Goal: Find specific page/section: Find specific page/section

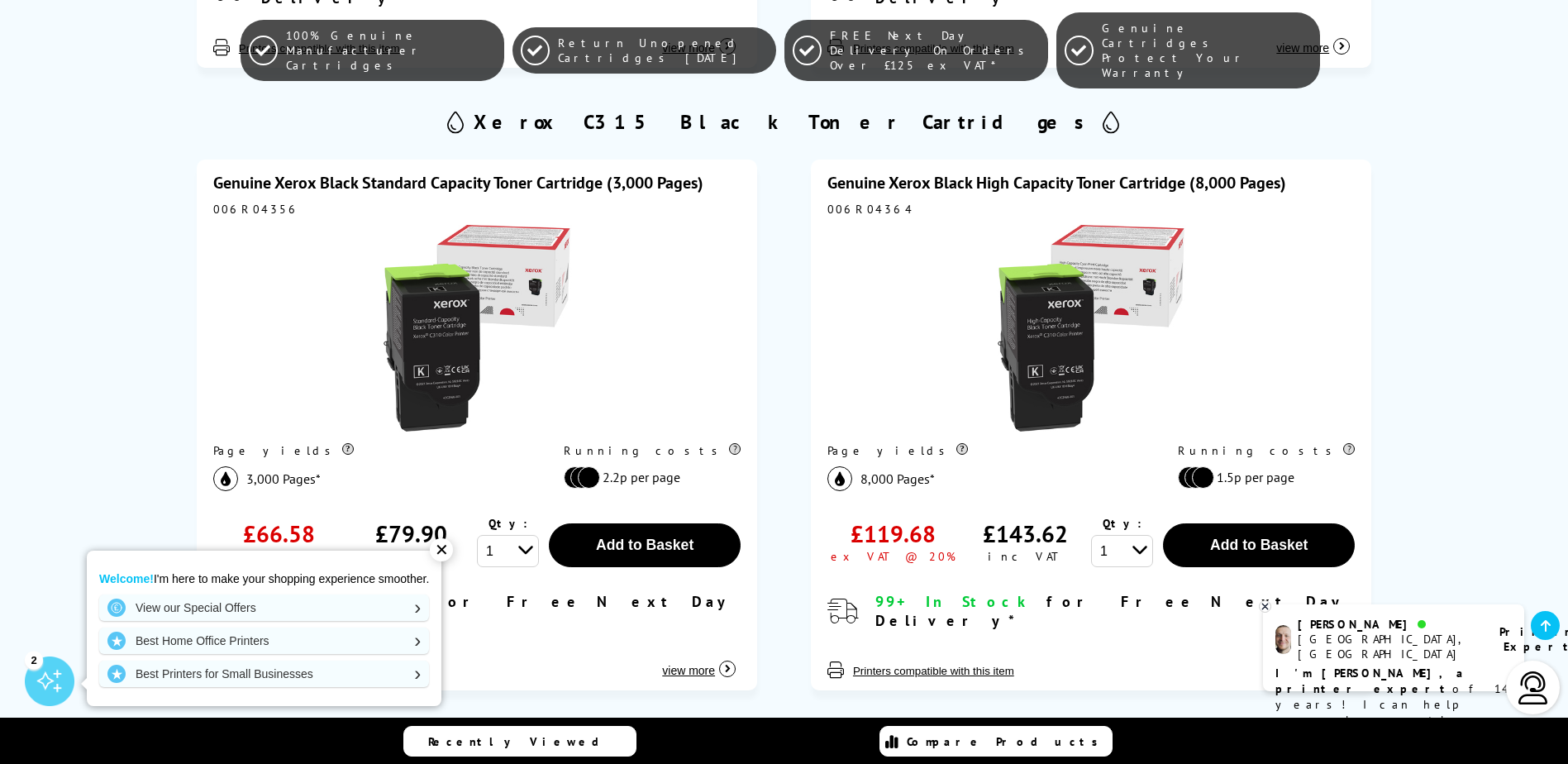
scroll to position [1157, 0]
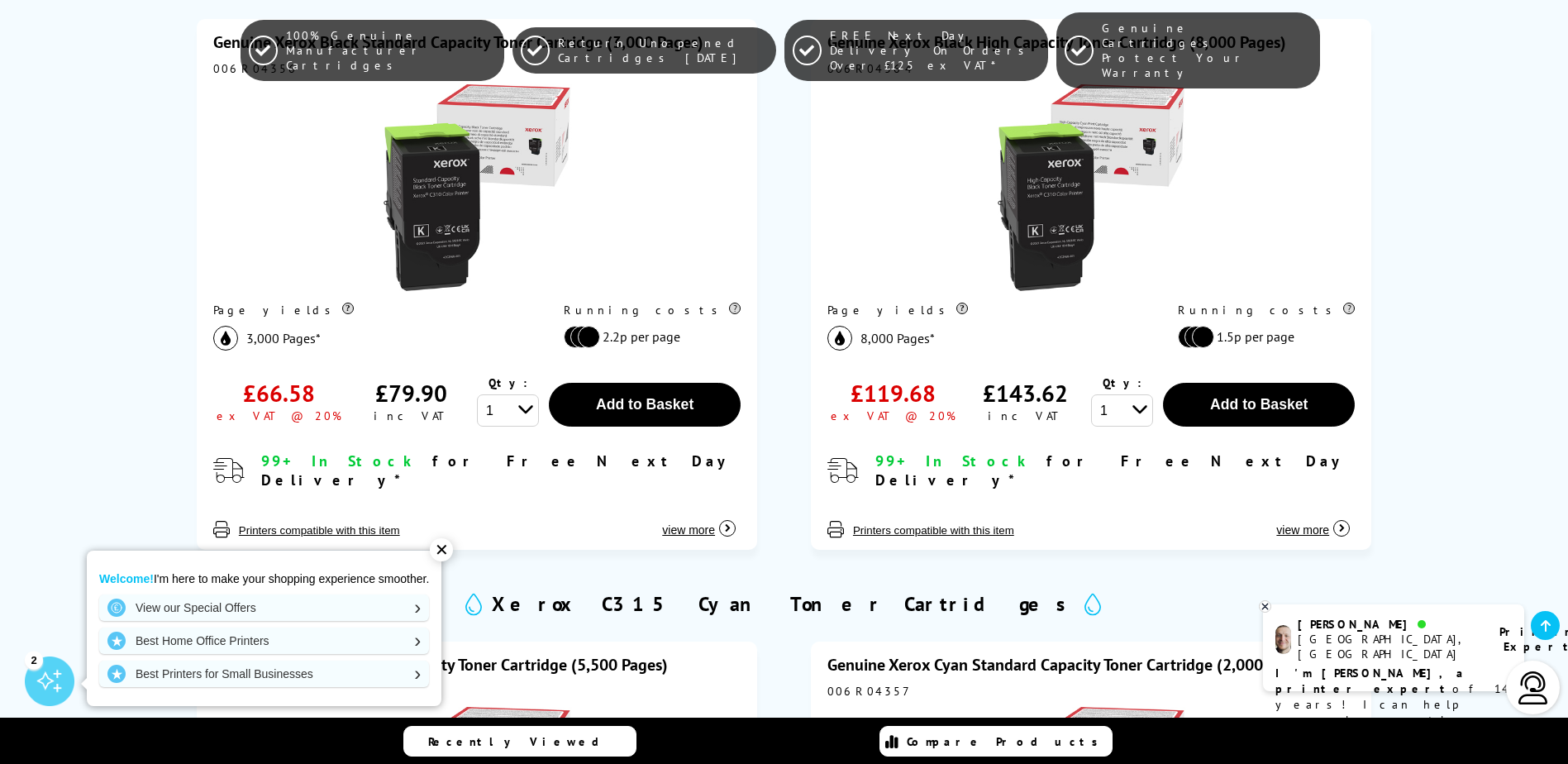
click at [709, 183] on div at bounding box center [476, 190] width 527 height 210
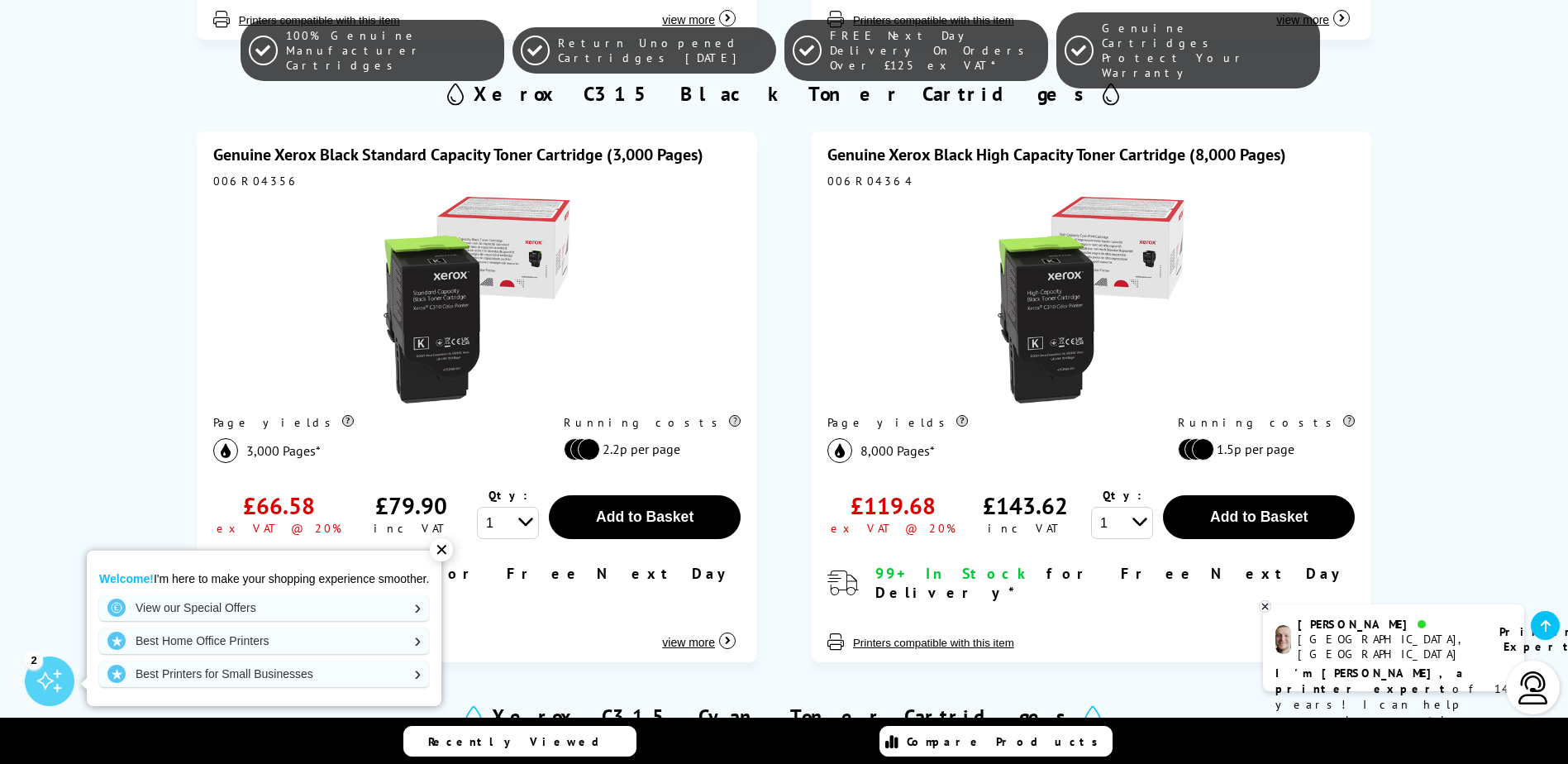
scroll to position [827, 0]
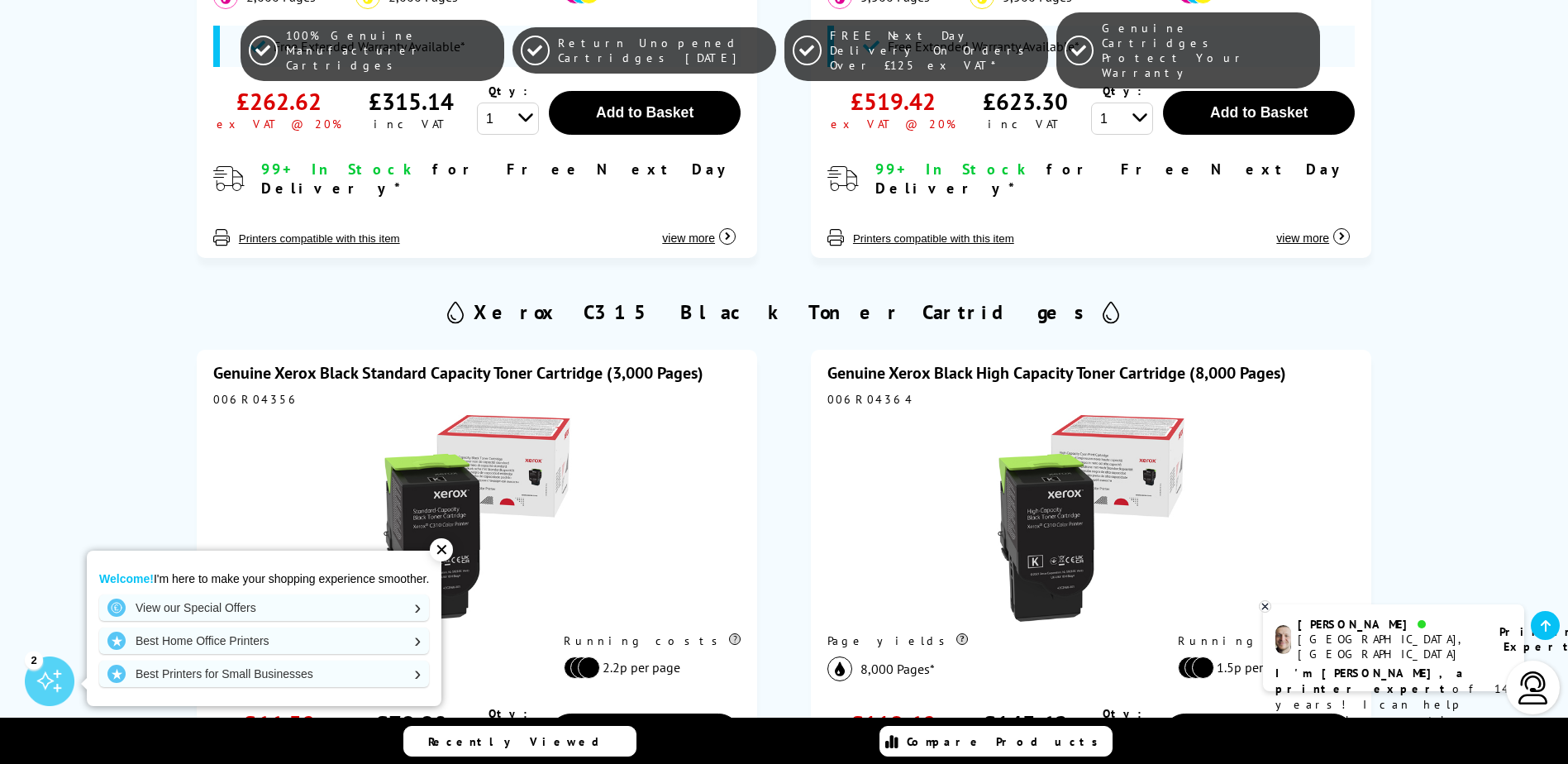
click at [273, 424] on div at bounding box center [476, 520] width 527 height 210
drag, startPoint x: 209, startPoint y: 358, endPoint x: 707, endPoint y: 356, distance: 498.0
click at [707, 356] on div "Genuine Xerox Black Standard Capacity Toner Cartridge (3,000 Pages) 006R04356 P…" at bounding box center [477, 615] width 561 height 531
drag, startPoint x: 707, startPoint y: 356, endPoint x: 646, endPoint y: 361, distance: 61.2
copy link "Genuine Xerox Black Standard Capacity Toner Cartridge (3,000 Pages)"
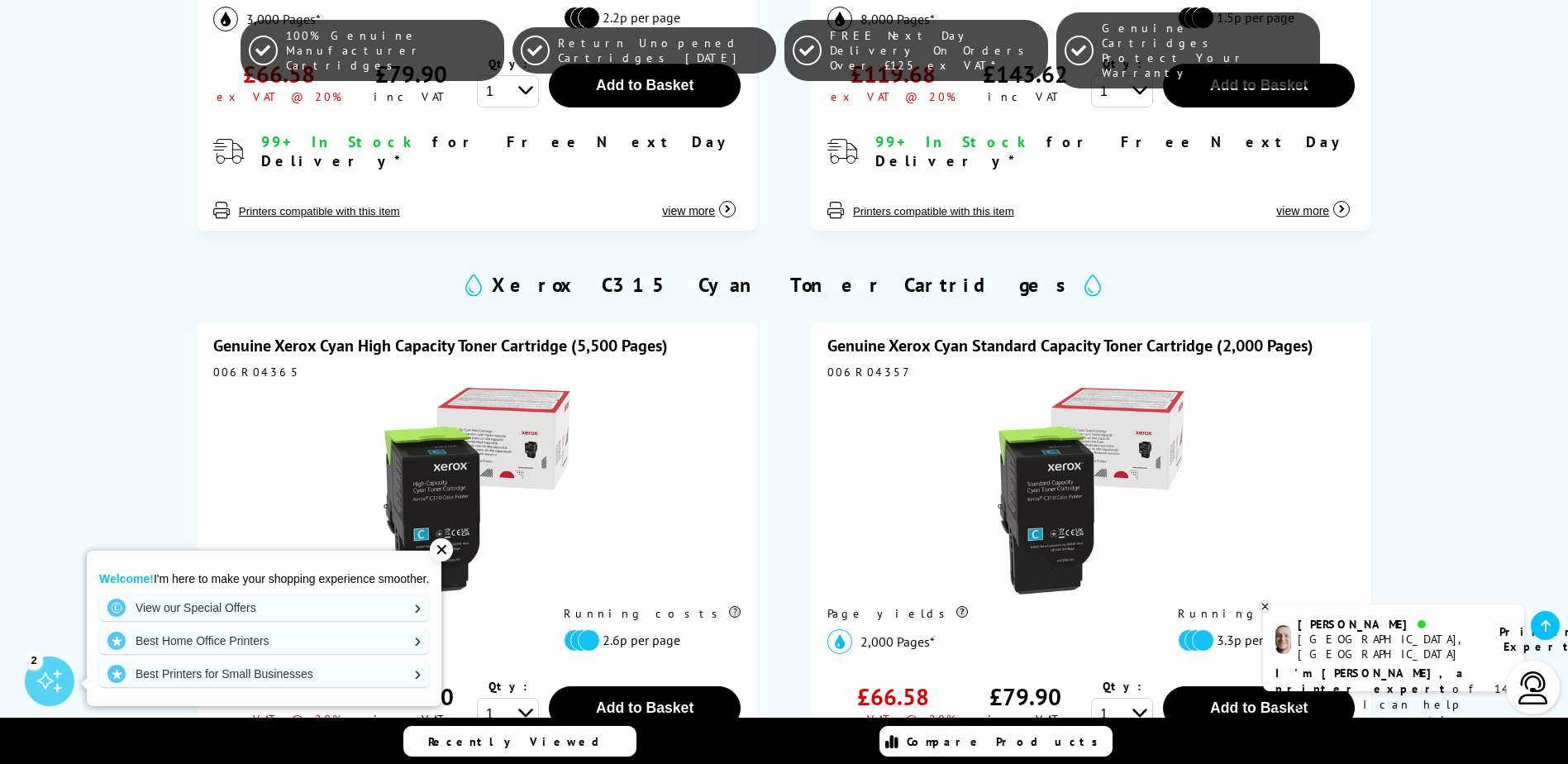
scroll to position [1571, 0]
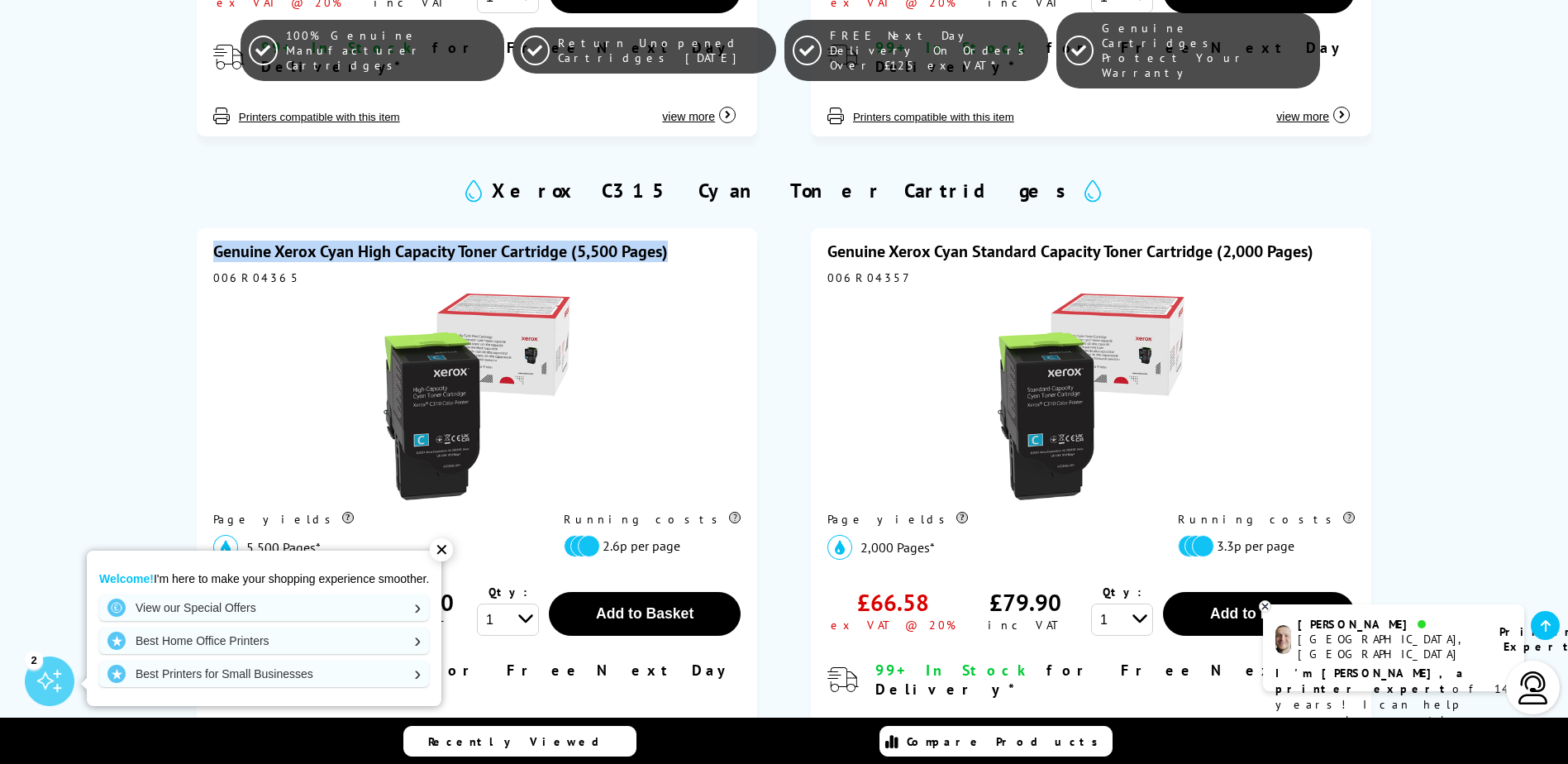
drag, startPoint x: 201, startPoint y: 221, endPoint x: 680, endPoint y: 221, distance: 479.0
click at [680, 228] on div "Genuine Xerox Cyan High Capacity Toner Cartridge (5,500 Pages) 006R04365 Page y…" at bounding box center [477, 493] width 561 height 531
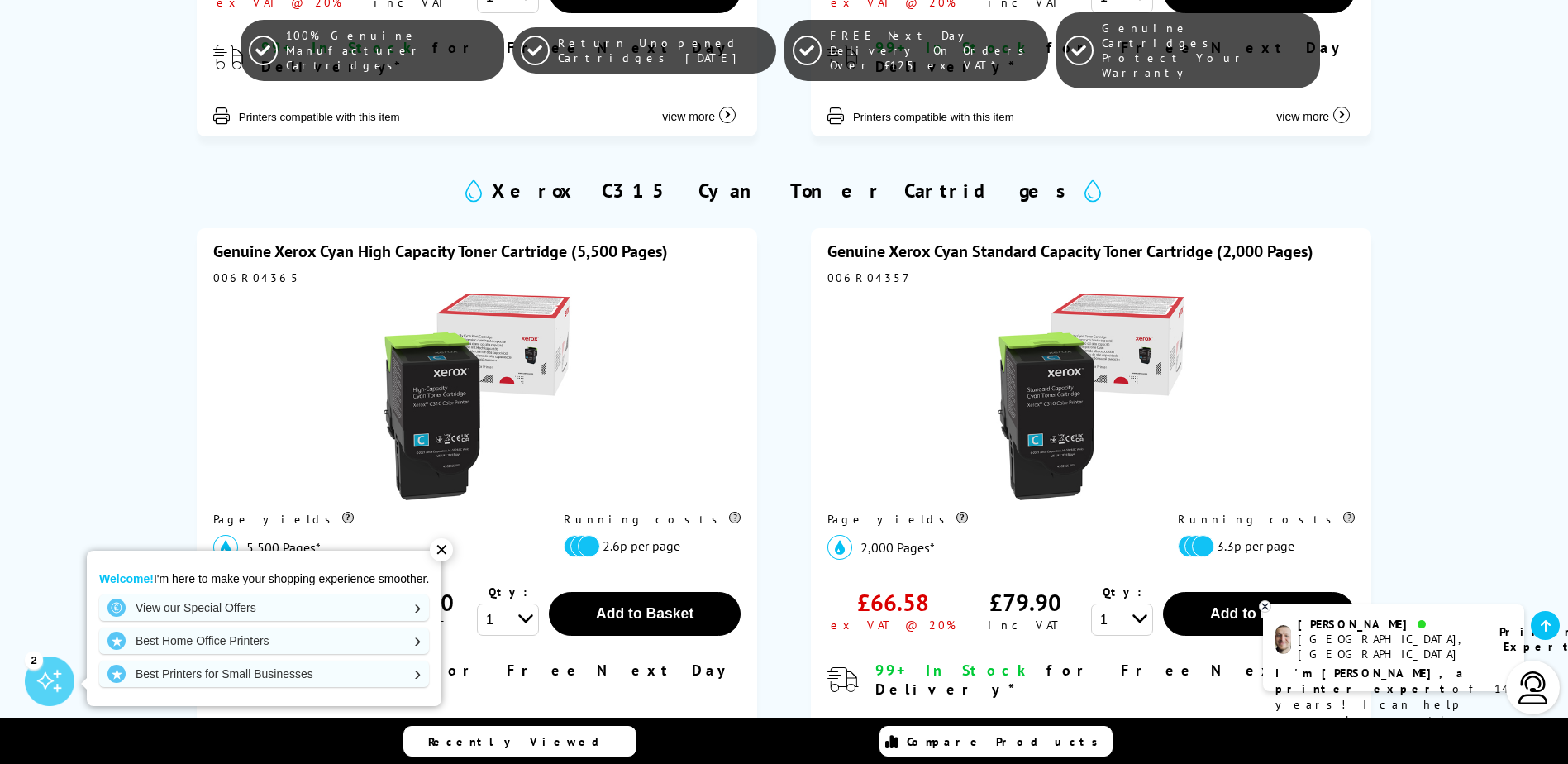
click at [875, 347] on div at bounding box center [1091, 398] width 527 height 210
click at [820, 228] on div "Genuine Xerox Cyan Standard Capacity Toner Cartridge (2,000 Pages) 006R04357 Pa…" at bounding box center [1091, 493] width 561 height 531
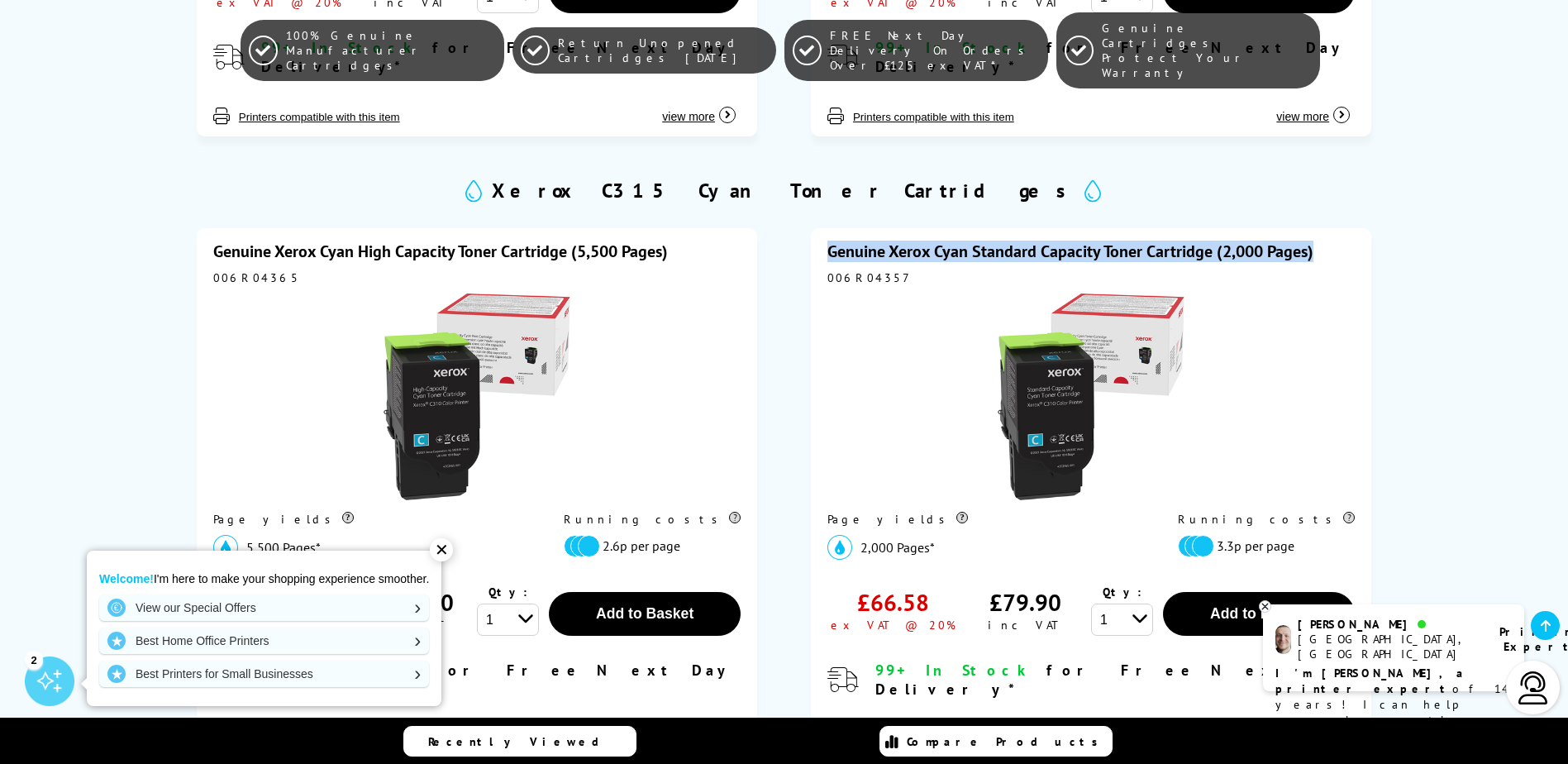
drag, startPoint x: 817, startPoint y: 223, endPoint x: 1332, endPoint y: 220, distance: 515.0
click at [1332, 228] on div "Genuine Xerox Cyan Standard Capacity Toner Cartridge (2,000 Pages) 006R04357 Pa…" at bounding box center [1091, 493] width 561 height 531
copy link "Genuine Xerox Cyan Standard Capacity Toner Cartridge (2,000 Pages)"
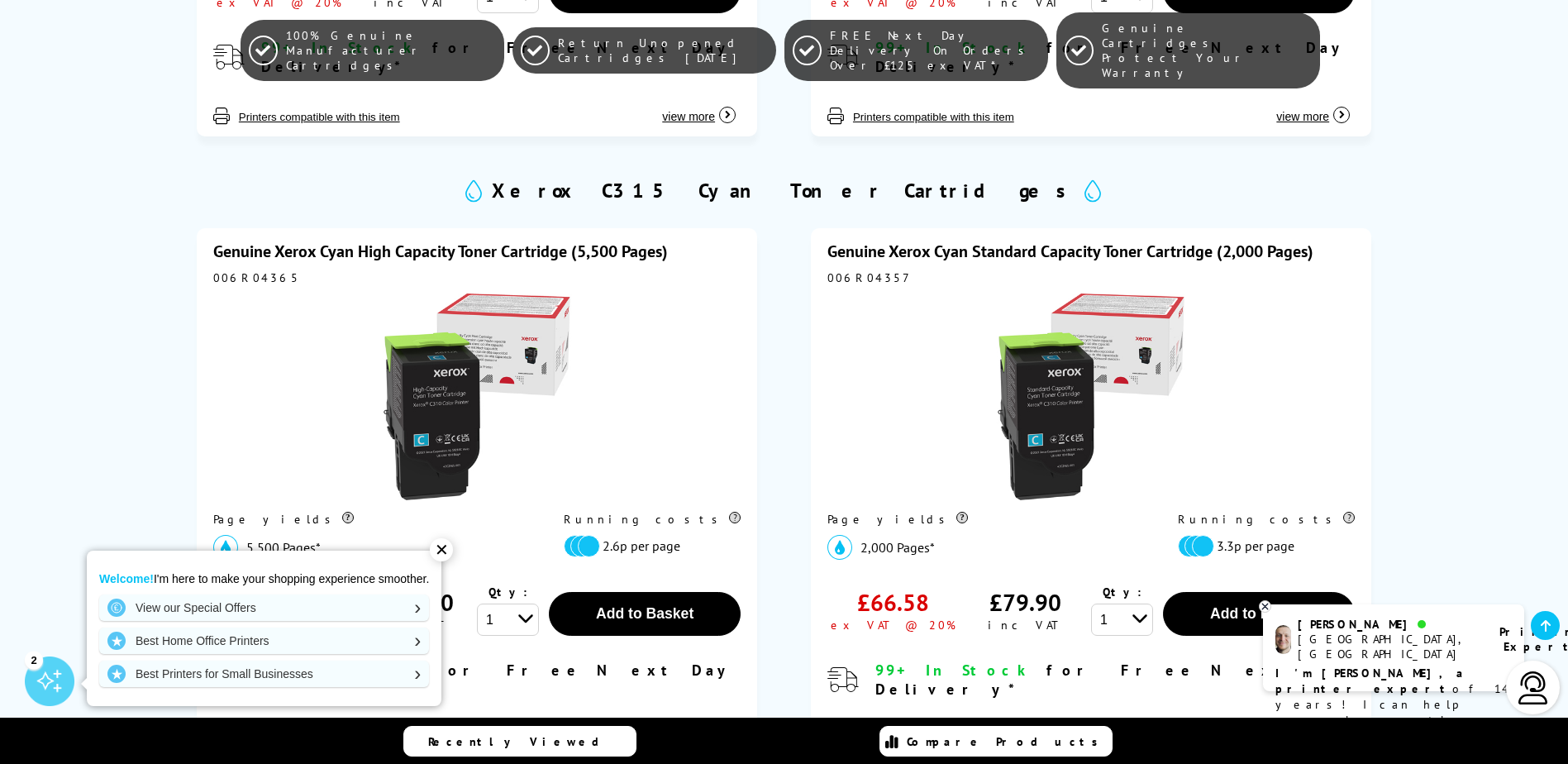
click at [672, 179] on div "Xerox C315 Cyan Toner Cartridges" at bounding box center [783, 190] width 1228 height 34
drag, startPoint x: 640, startPoint y: 163, endPoint x: 643, endPoint y: 174, distance: 11.4
click at [643, 174] on div "Xerox C315 Cyan Toner Cartridges" at bounding box center [783, 190] width 1228 height 34
click at [527, 174] on div "Xerox C315 Cyan Toner Cartridges" at bounding box center [783, 190] width 1228 height 34
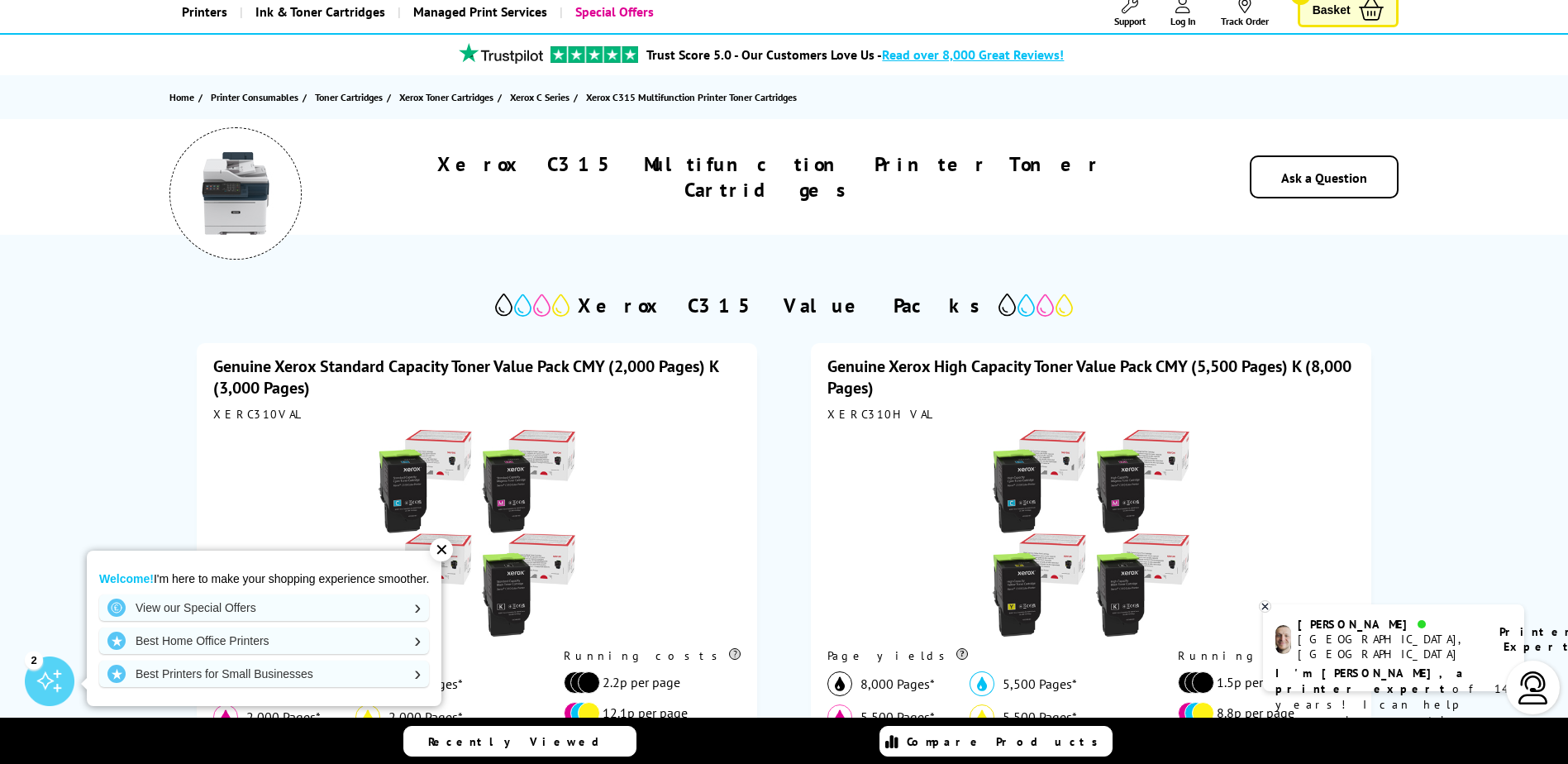
scroll to position [0, 0]
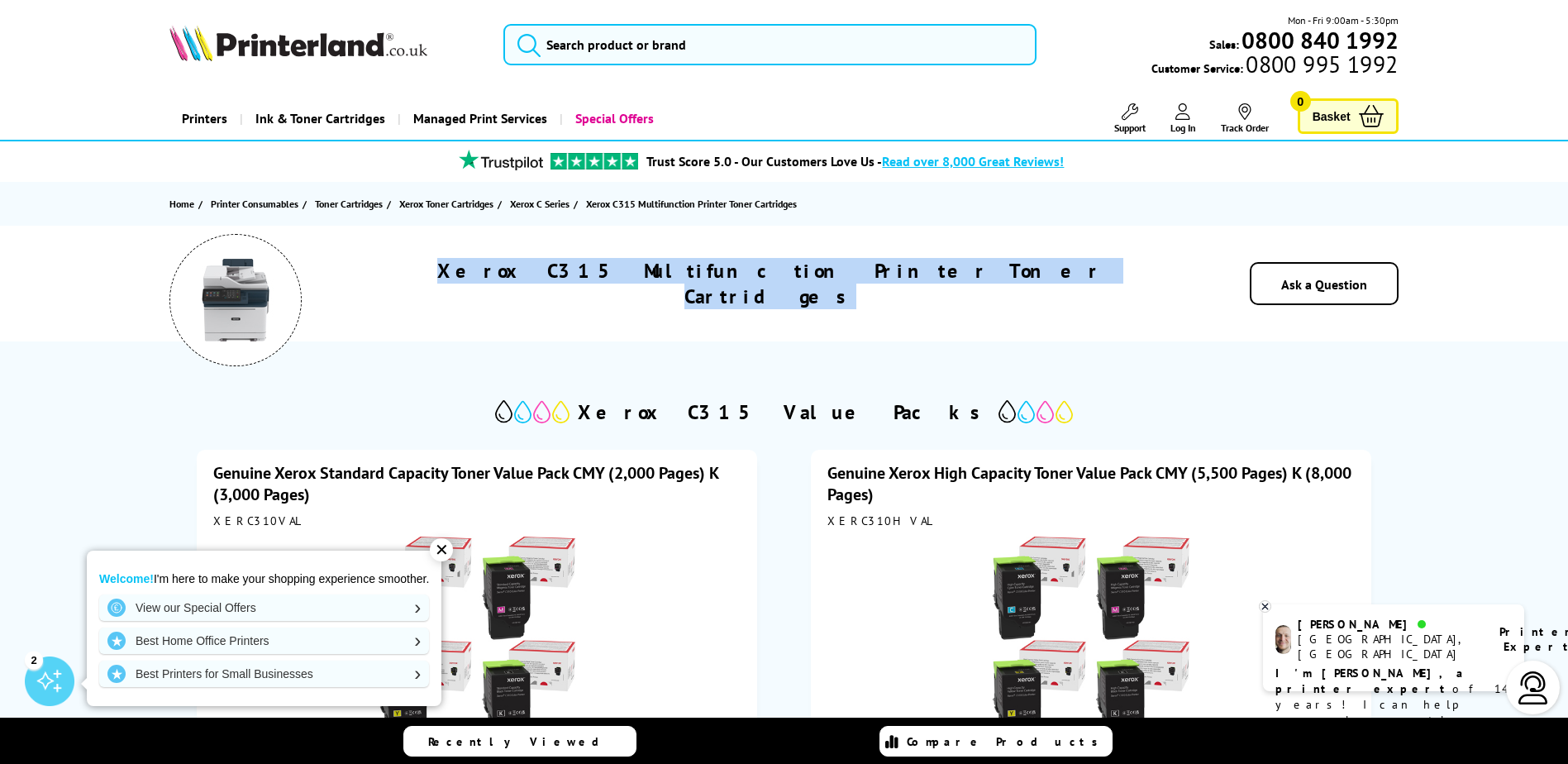
drag, startPoint x: 554, startPoint y: 279, endPoint x: 979, endPoint y: 276, distance: 425.0
click at [979, 276] on div "Xerox C315 Multifunction Printer Toner Cartridges" at bounding box center [770, 283] width 836 height 51
drag, startPoint x: 979, startPoint y: 276, endPoint x: 917, endPoint y: 277, distance: 62.0
copy h1 "Xerox C315 Multifunction Printer Toner Cartridges"
